Goal: Information Seeking & Learning: Learn about a topic

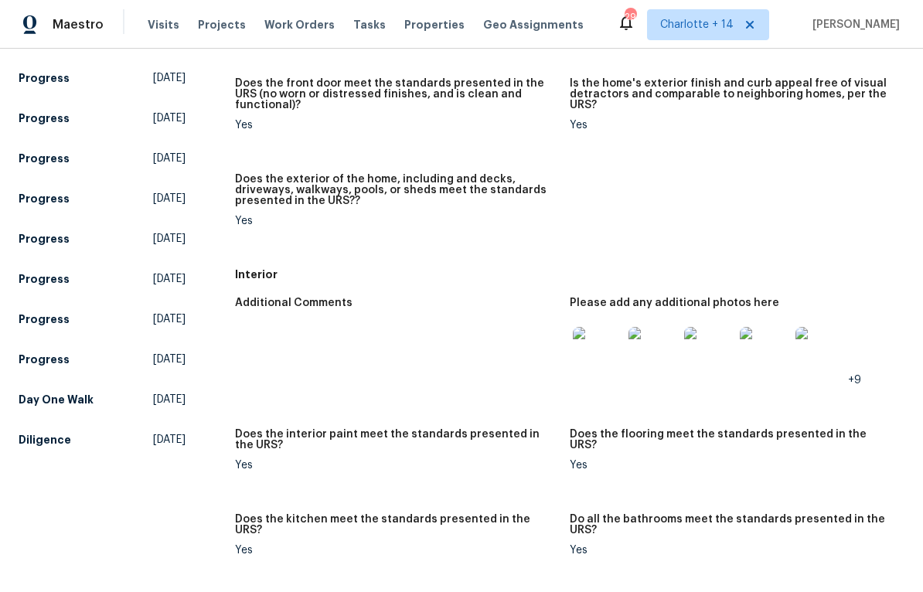
scroll to position [329, 0]
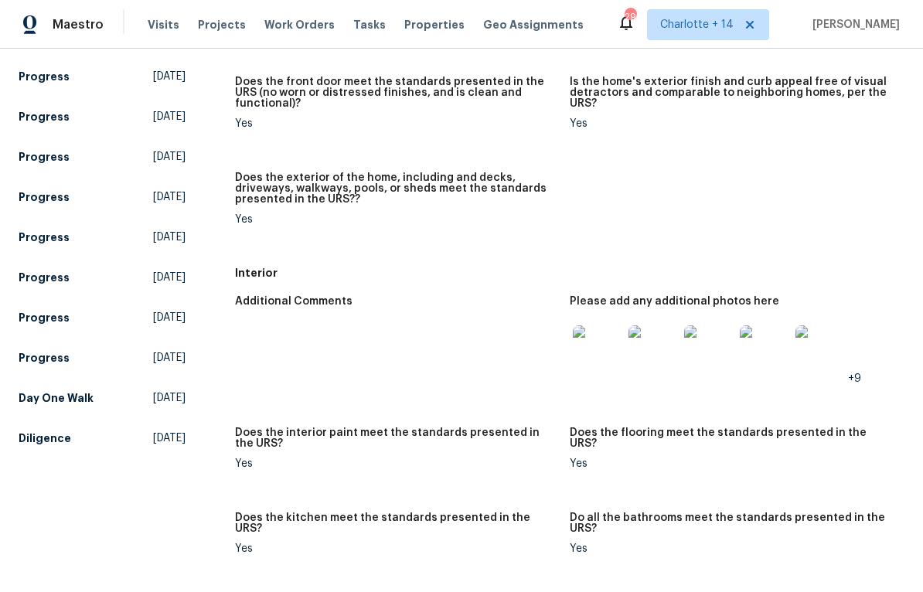
click at [581, 340] on img at bounding box center [597, 349] width 49 height 49
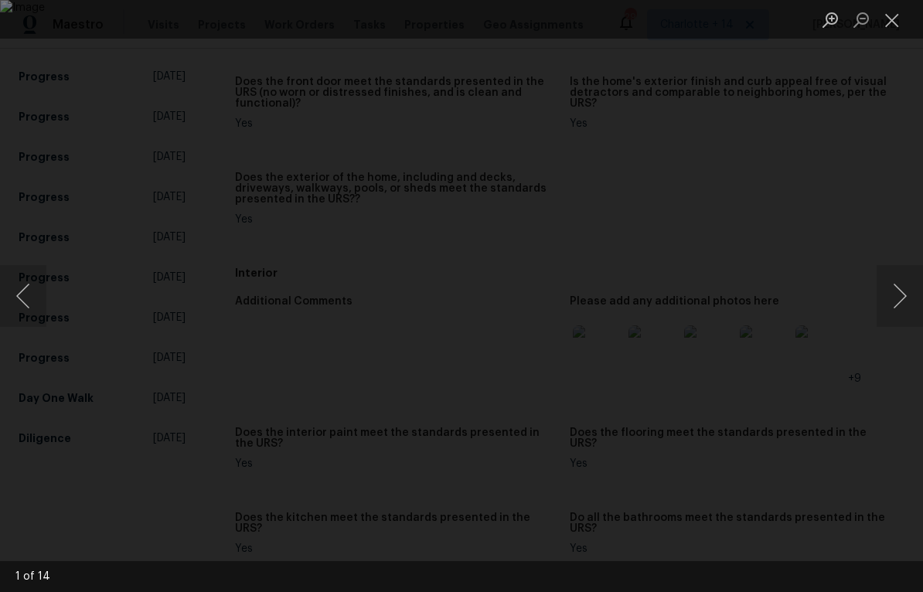
click at [901, 296] on button "Next image" at bounding box center [899, 296] width 46 height 62
click at [902, 292] on button "Next image" at bounding box center [899, 296] width 46 height 62
click at [903, 295] on button "Next image" at bounding box center [899, 296] width 46 height 62
click at [902, 298] on button "Next image" at bounding box center [899, 296] width 46 height 62
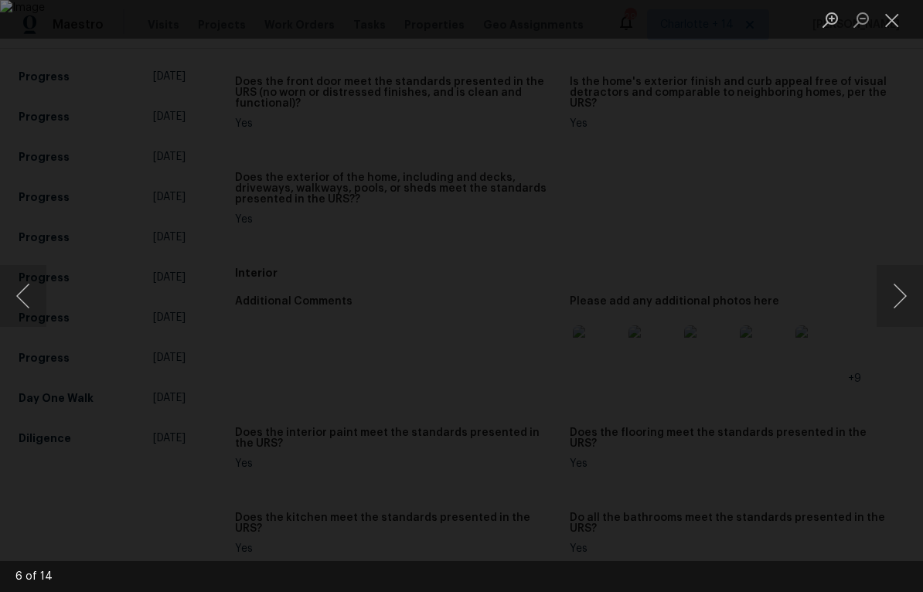
click at [901, 297] on button "Next image" at bounding box center [899, 296] width 46 height 62
click at [905, 295] on button "Next image" at bounding box center [899, 296] width 46 height 62
click at [902, 294] on button "Next image" at bounding box center [899, 296] width 46 height 62
click at [905, 291] on button "Next image" at bounding box center [899, 296] width 46 height 62
click at [903, 292] on button "Next image" at bounding box center [899, 296] width 46 height 62
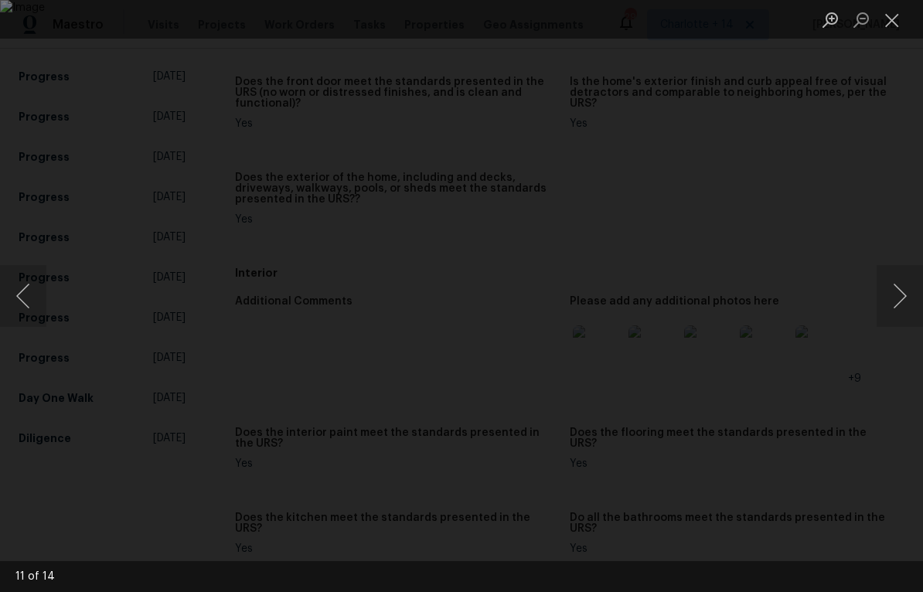
click at [902, 293] on button "Next image" at bounding box center [899, 296] width 46 height 62
click at [903, 290] on button "Next image" at bounding box center [899, 296] width 46 height 62
click at [904, 291] on button "Next image" at bounding box center [899, 296] width 46 height 62
click at [904, 290] on button "Next image" at bounding box center [899, 296] width 46 height 62
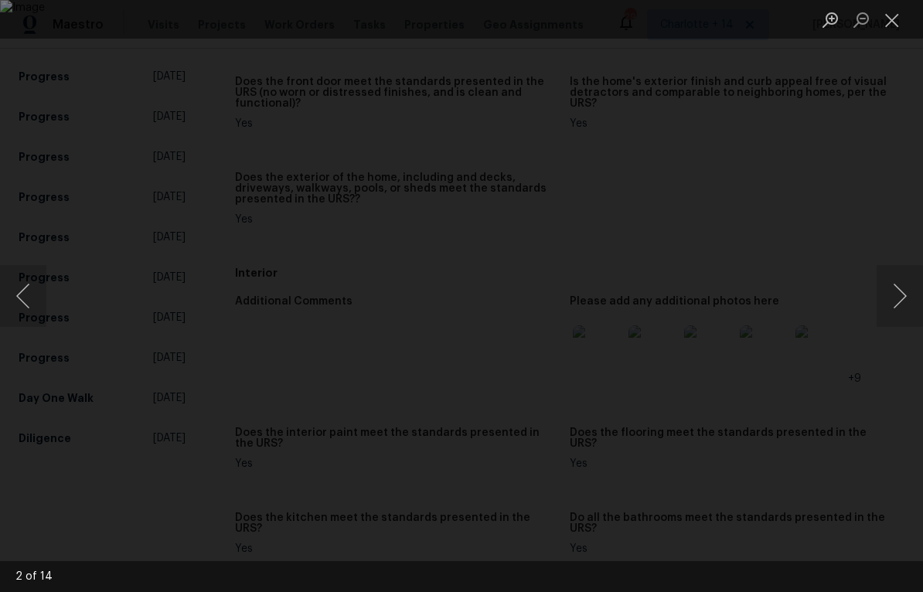
click at [903, 290] on button "Next image" at bounding box center [899, 296] width 46 height 62
click at [900, 289] on button "Next image" at bounding box center [899, 296] width 46 height 62
click at [902, 289] on button "Next image" at bounding box center [899, 296] width 46 height 62
click at [904, 286] on button "Next image" at bounding box center [899, 296] width 46 height 62
click at [902, 285] on button "Next image" at bounding box center [899, 296] width 46 height 62
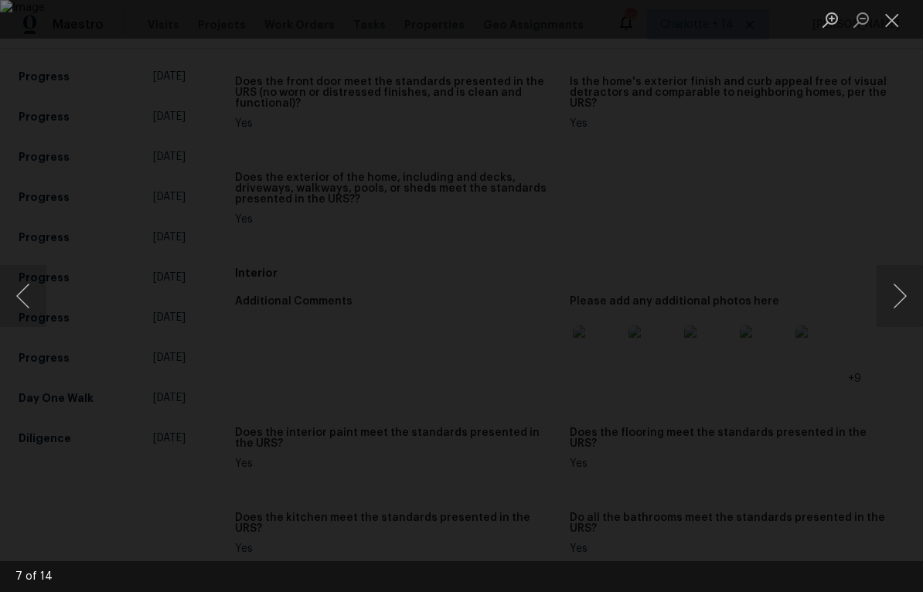
click at [897, 14] on button "Close lightbox" at bounding box center [891, 19] width 31 height 27
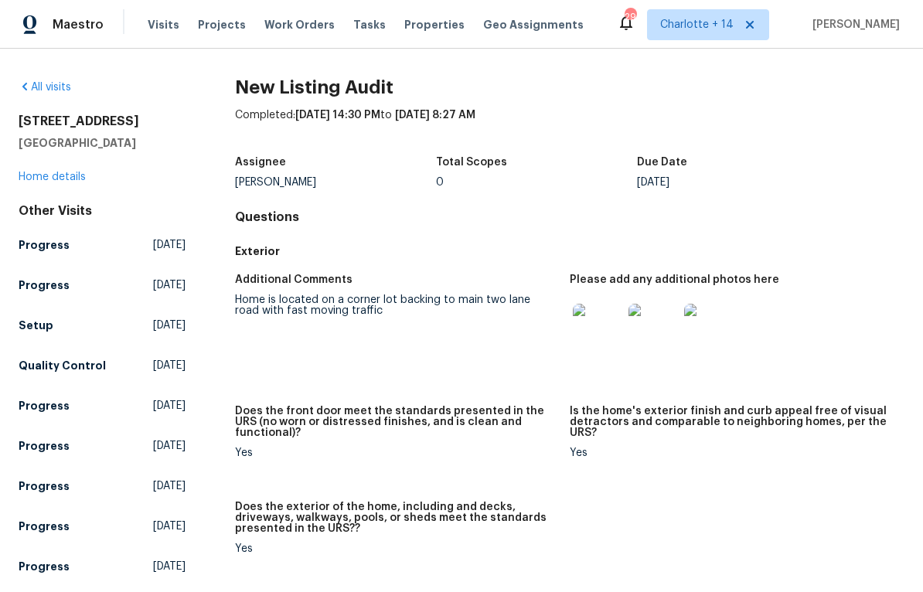
scroll to position [0, 0]
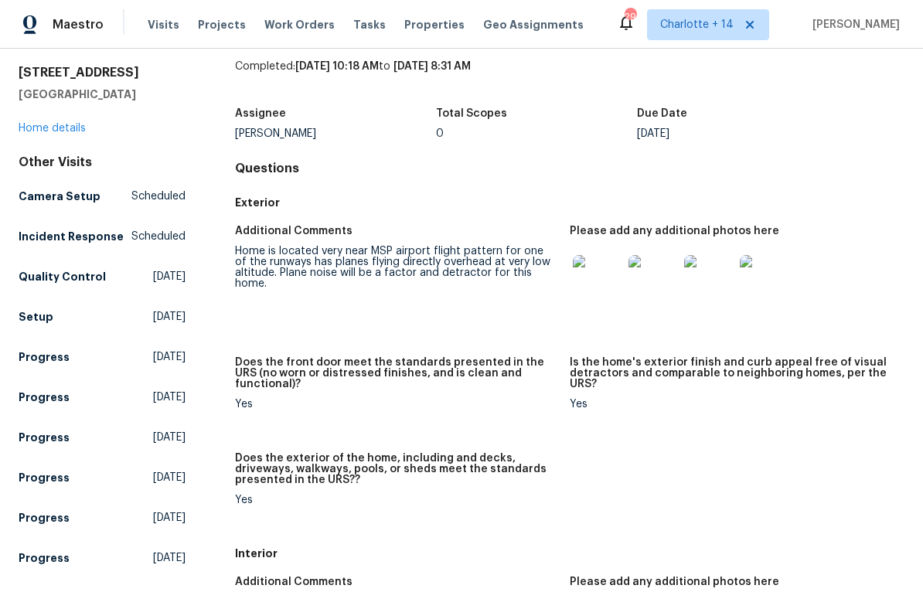
scroll to position [42, 0]
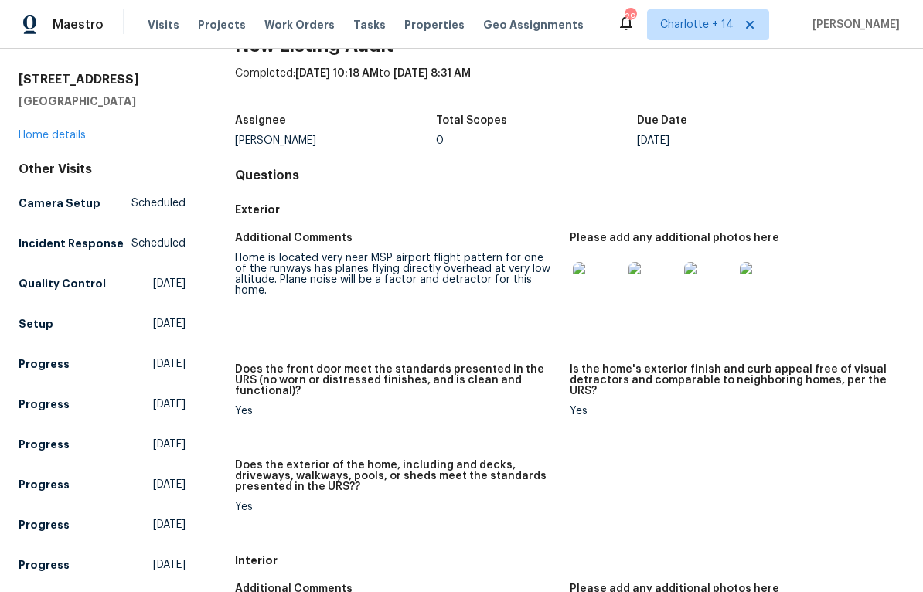
click at [596, 284] on img at bounding box center [597, 286] width 49 height 49
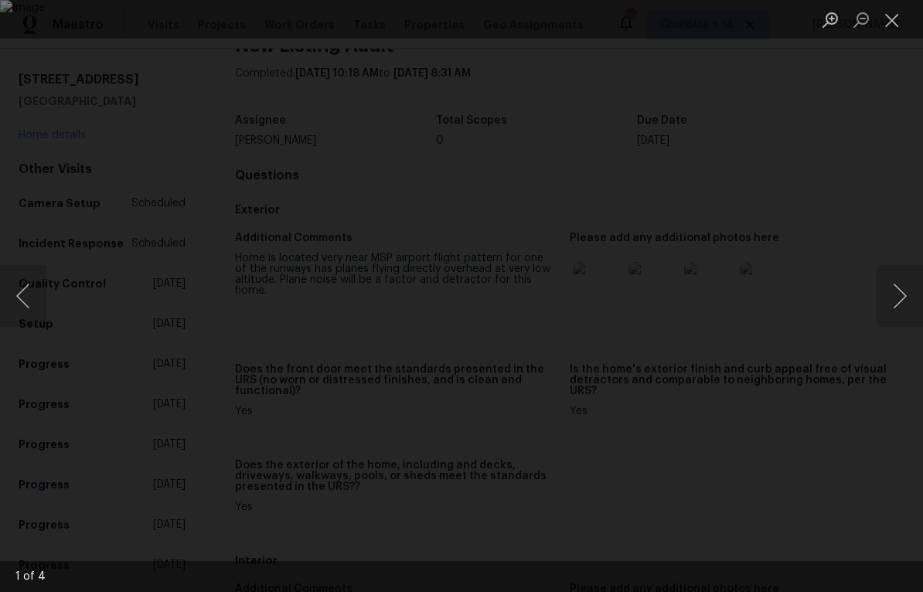
click at [902, 298] on button "Next image" at bounding box center [899, 296] width 46 height 62
click at [904, 305] on button "Next image" at bounding box center [899, 296] width 46 height 62
click at [901, 308] on button "Next image" at bounding box center [899, 296] width 46 height 62
click at [902, 302] on button "Next image" at bounding box center [899, 296] width 46 height 62
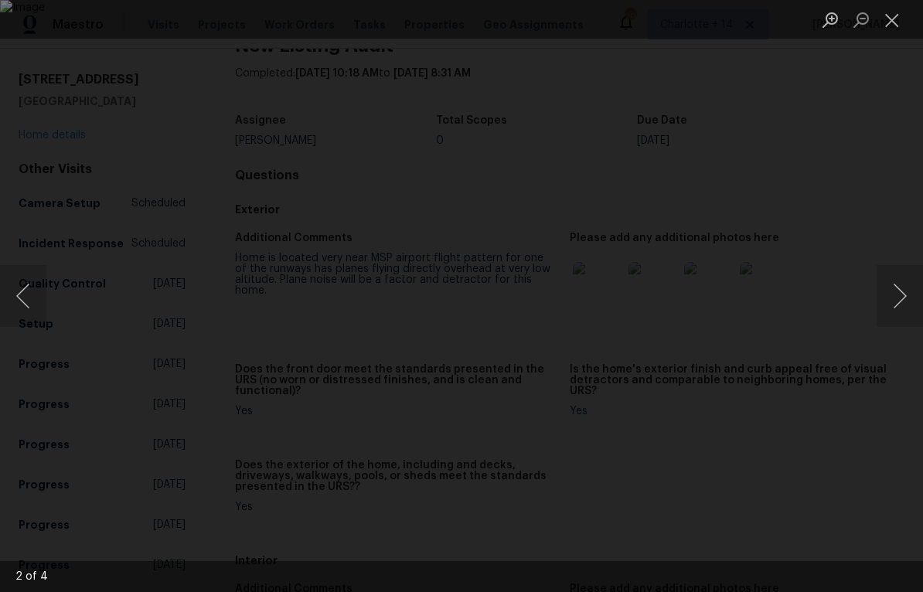
click at [881, 25] on button "Close lightbox" at bounding box center [891, 19] width 31 height 27
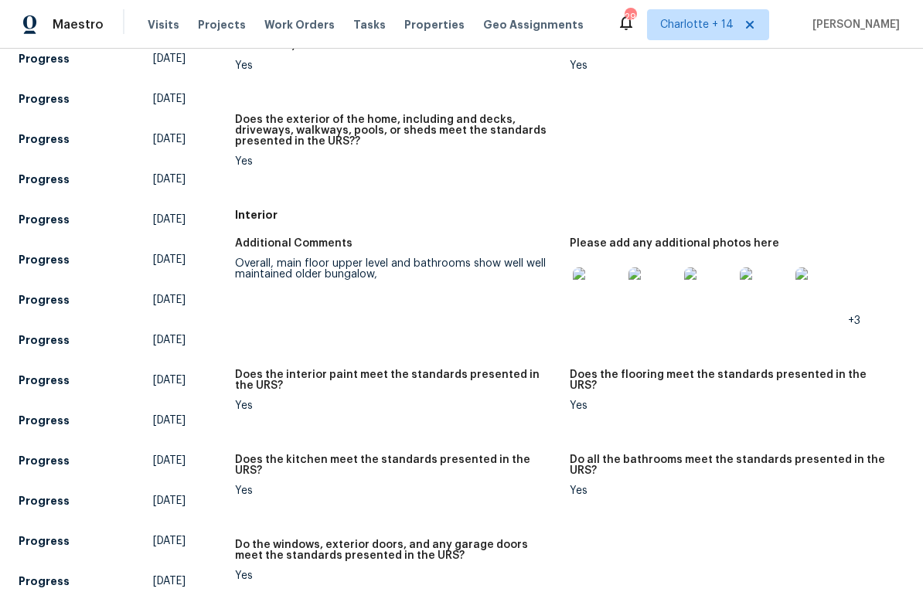
scroll to position [413, 0]
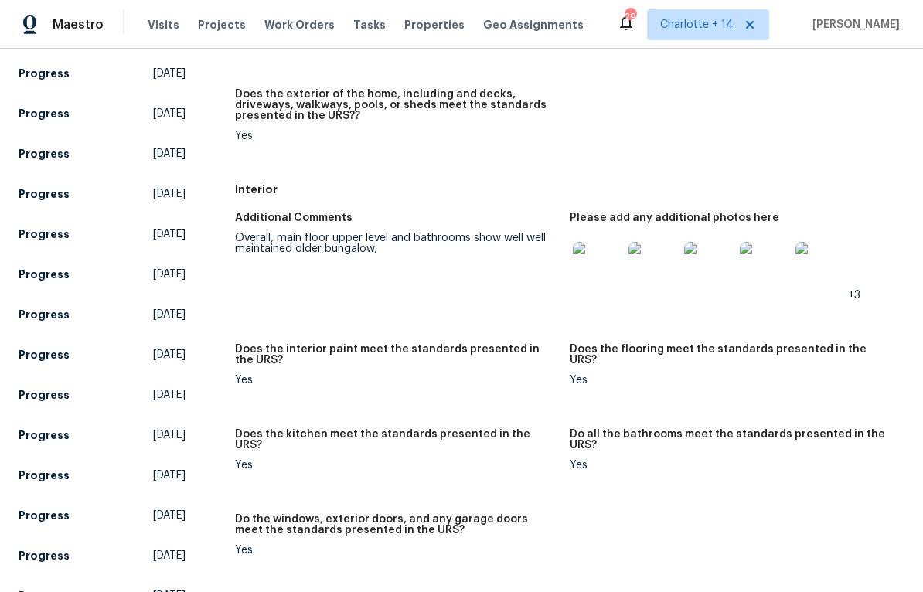
click at [604, 268] on img at bounding box center [597, 266] width 49 height 49
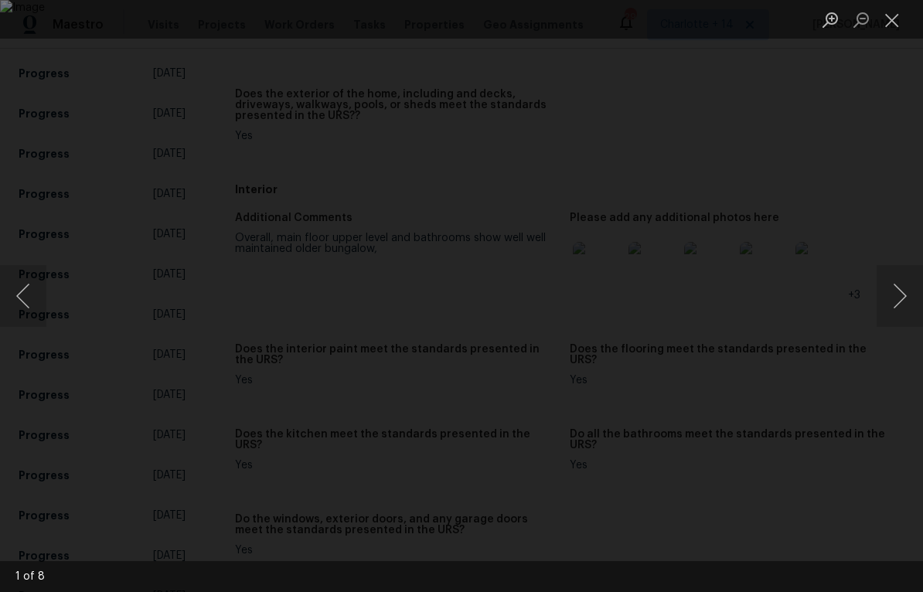
click at [906, 298] on button "Next image" at bounding box center [899, 296] width 46 height 62
click at [900, 301] on button "Next image" at bounding box center [899, 296] width 46 height 62
click at [902, 294] on button "Next image" at bounding box center [899, 296] width 46 height 62
click at [900, 294] on button "Next image" at bounding box center [899, 296] width 46 height 62
click at [900, 295] on button "Next image" at bounding box center [899, 296] width 46 height 62
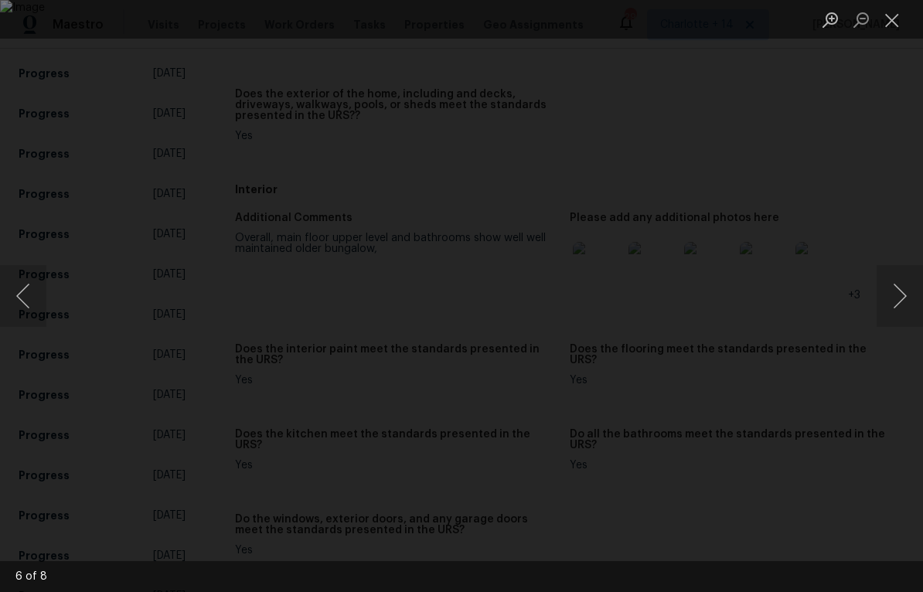
click at [902, 293] on button "Next image" at bounding box center [899, 296] width 46 height 62
click at [901, 291] on button "Next image" at bounding box center [899, 296] width 46 height 62
click at [904, 291] on button "Next image" at bounding box center [899, 296] width 46 height 62
click at [904, 290] on button "Next image" at bounding box center [899, 296] width 46 height 62
click at [904, 291] on button "Next image" at bounding box center [899, 296] width 46 height 62
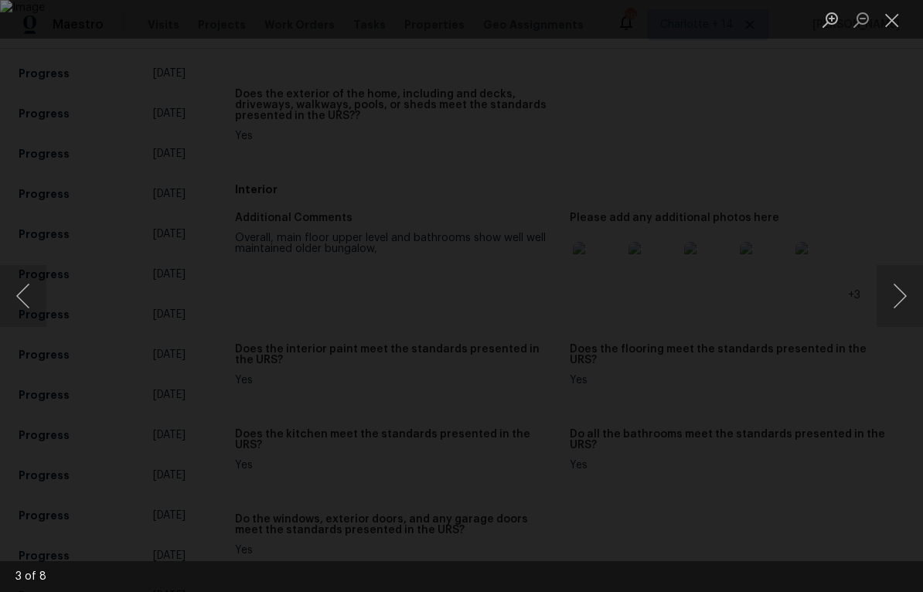
click at [900, 291] on button "Next image" at bounding box center [899, 296] width 46 height 62
click at [903, 15] on button "Close lightbox" at bounding box center [891, 19] width 31 height 27
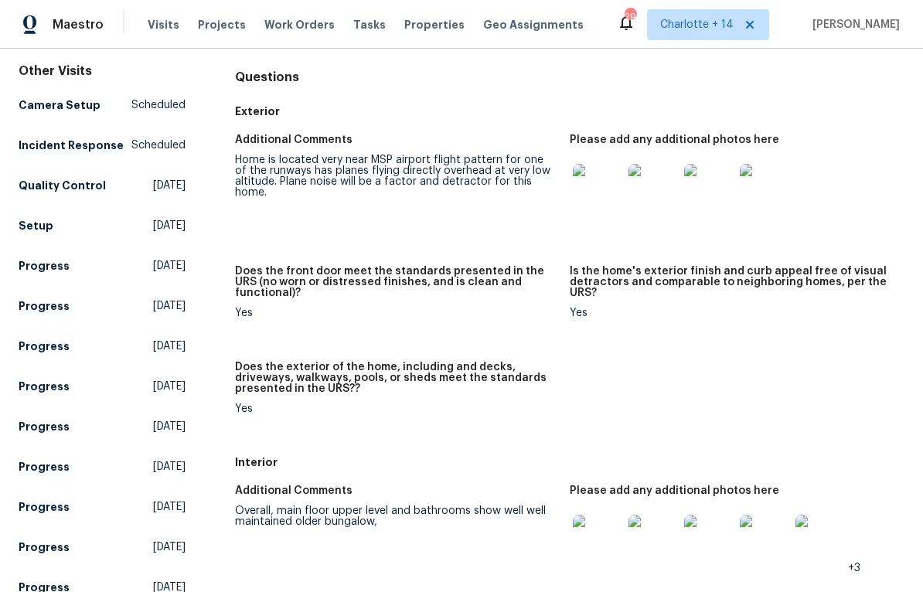
scroll to position [138, 0]
